Goal: Information Seeking & Learning: Learn about a topic

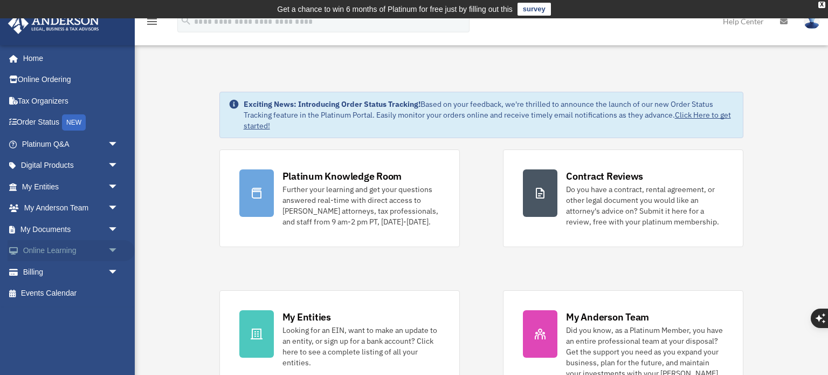
click at [113, 253] on span "arrow_drop_down" at bounding box center [119, 251] width 22 height 22
click at [50, 315] on link "Resources" at bounding box center [75, 314] width 120 height 22
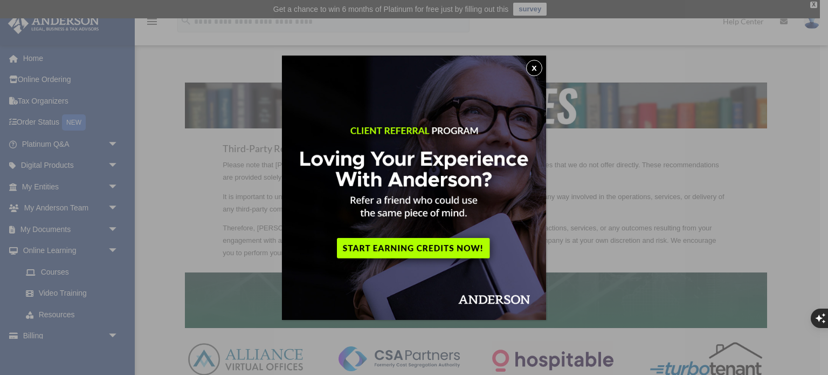
click at [533, 70] on button "x" at bounding box center [534, 68] width 16 height 16
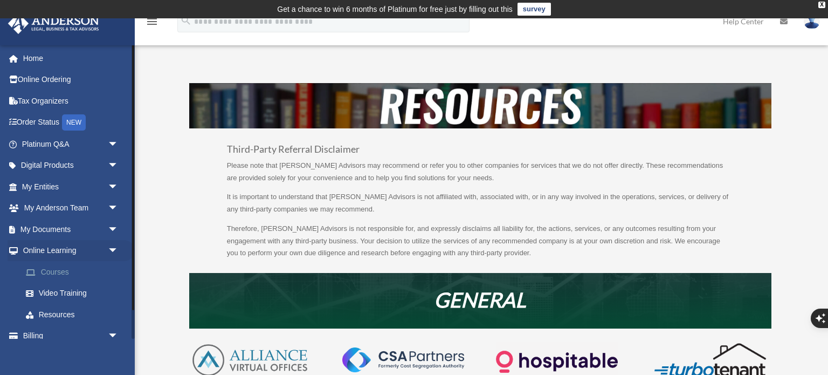
click at [45, 272] on link "Courses" at bounding box center [75, 272] width 120 height 22
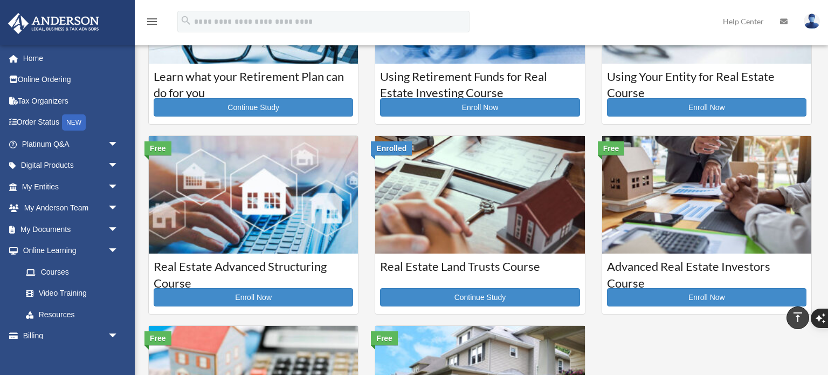
scroll to position [133, 0]
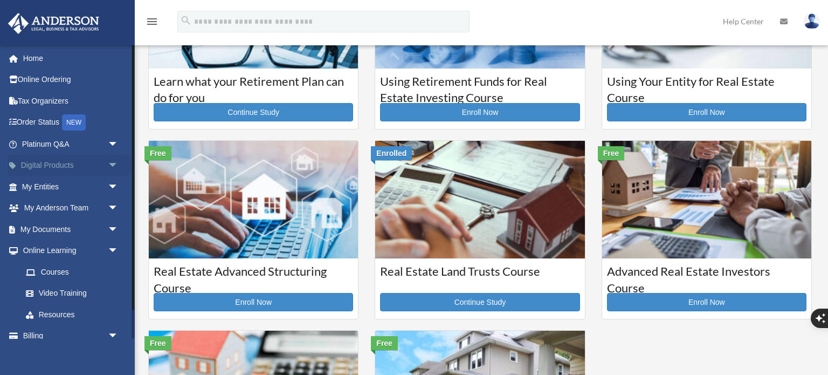
click at [108, 163] on span "arrow_drop_down" at bounding box center [119, 166] width 22 height 22
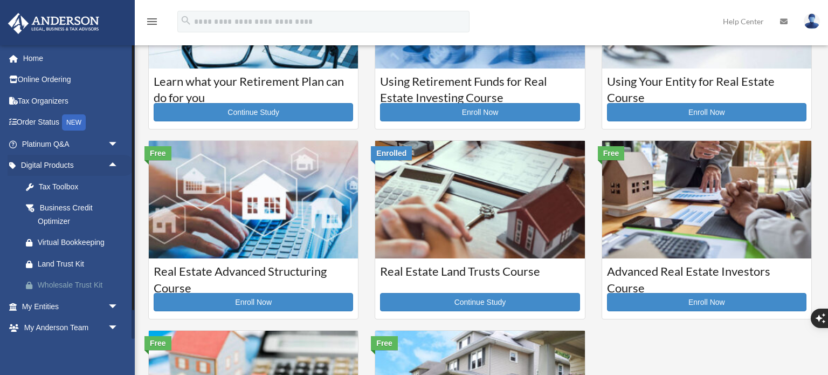
click at [59, 283] on div "Wholesale Trust Kit" at bounding box center [80, 284] width 84 height 13
click at [53, 260] on div "Land Trust Kit" at bounding box center [80, 263] width 84 height 13
click at [63, 210] on div "Business Credit Optimizer" at bounding box center [80, 214] width 84 height 26
click at [52, 185] on div "Tax Toolbox" at bounding box center [80, 186] width 84 height 13
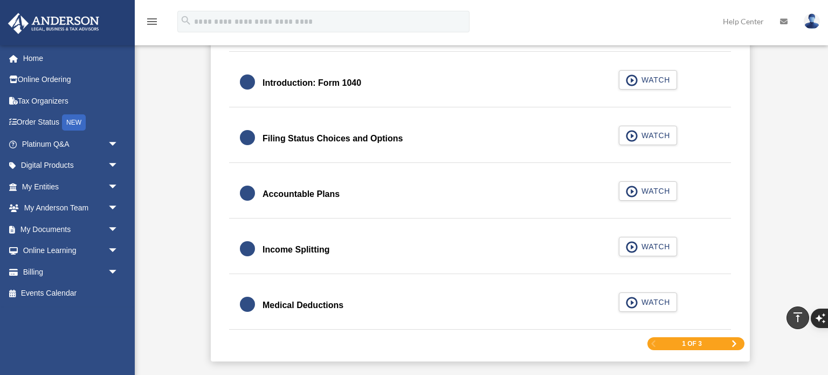
scroll to position [1612, 0]
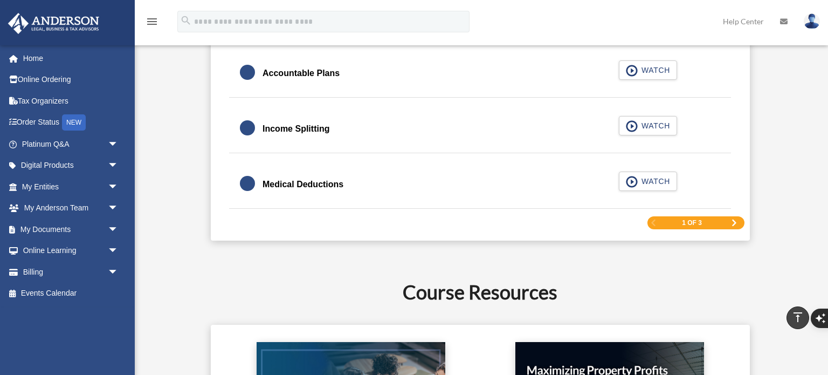
click at [735, 219] on span "Next Page" at bounding box center [734, 222] width 6 height 6
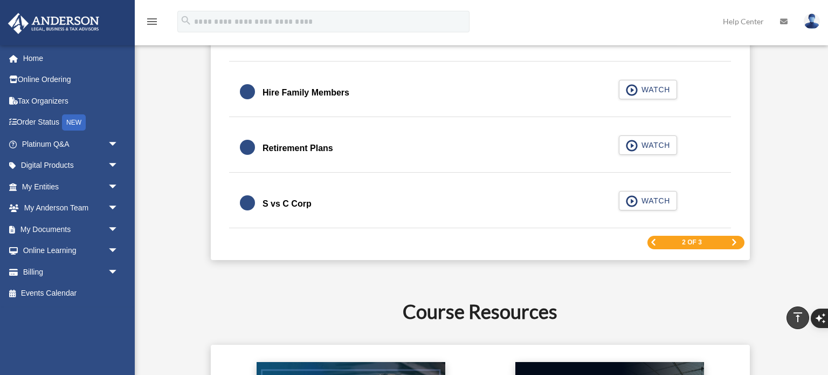
scroll to position [1667, 0]
click at [735, 239] on span "Next Page" at bounding box center [734, 242] width 6 height 6
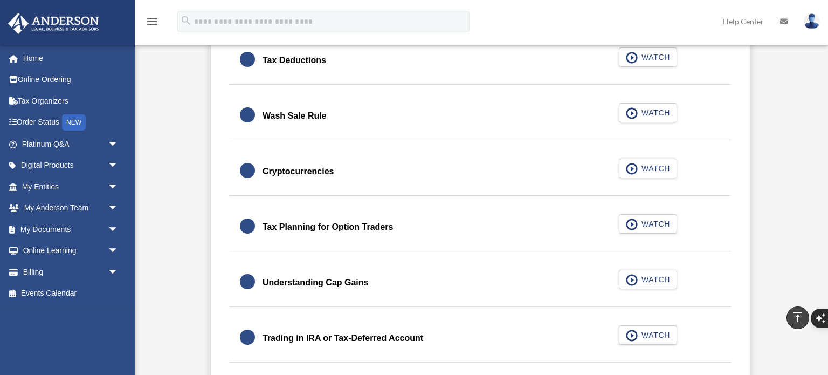
scroll to position [923, 0]
click at [749, 22] on link "Help Center" at bounding box center [743, 21] width 57 height 43
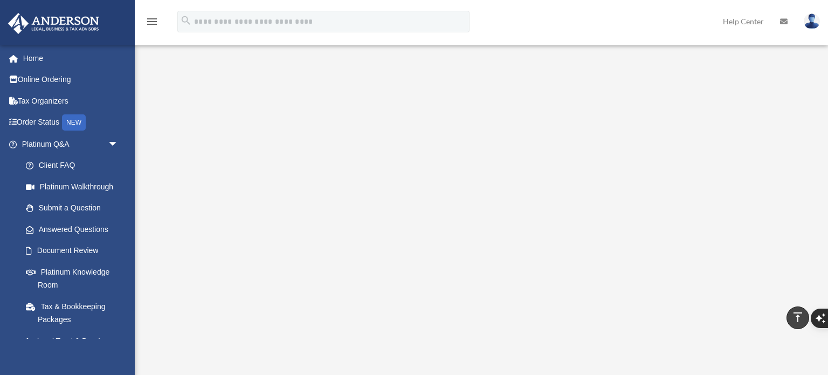
scroll to position [109, 0]
